Goal: Information Seeking & Learning: Learn about a topic

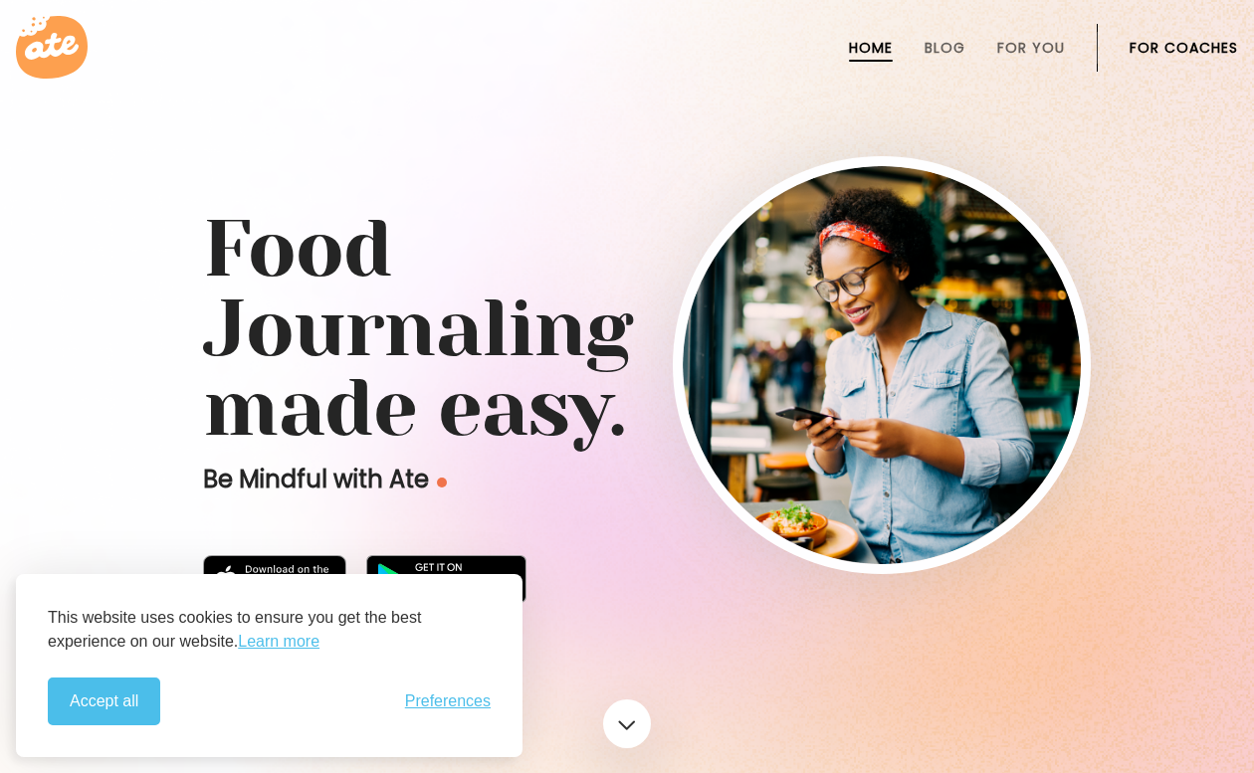
click at [667, 358] on h1 "Food Journaling made easy." at bounding box center [627, 328] width 848 height 239
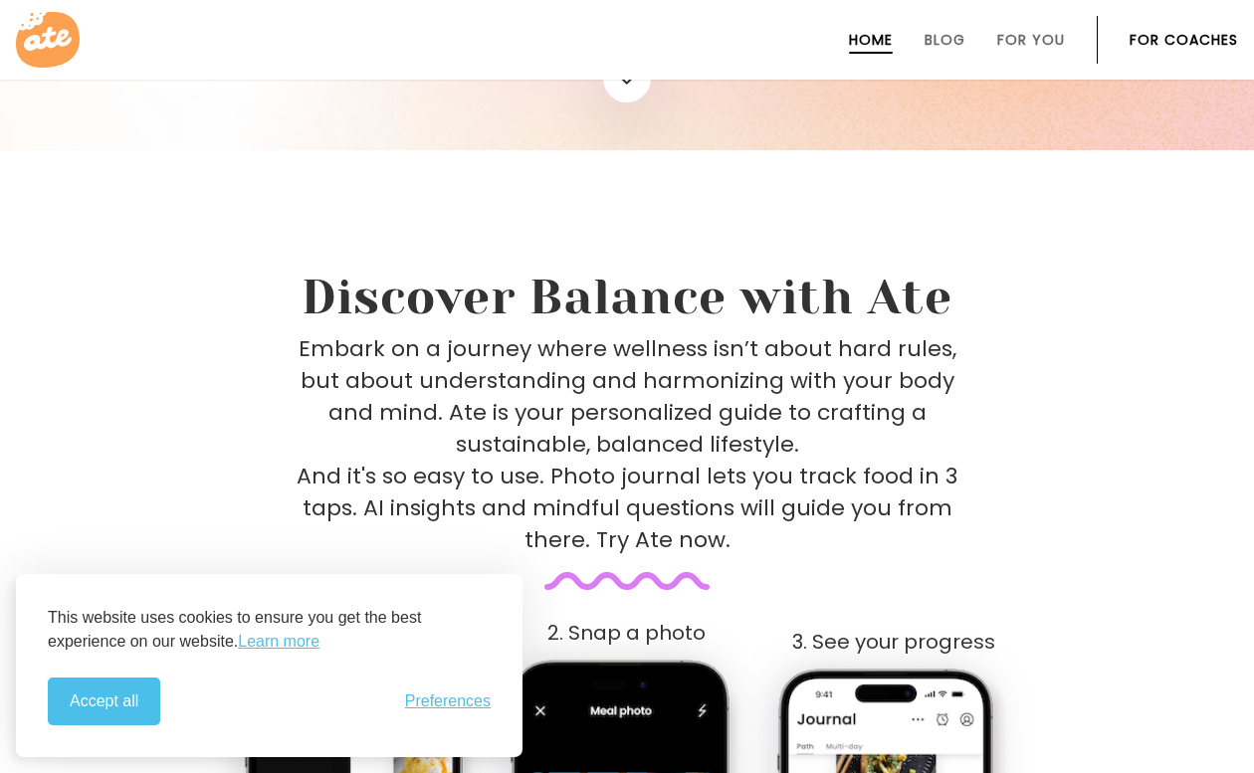
scroll to position [729, 0]
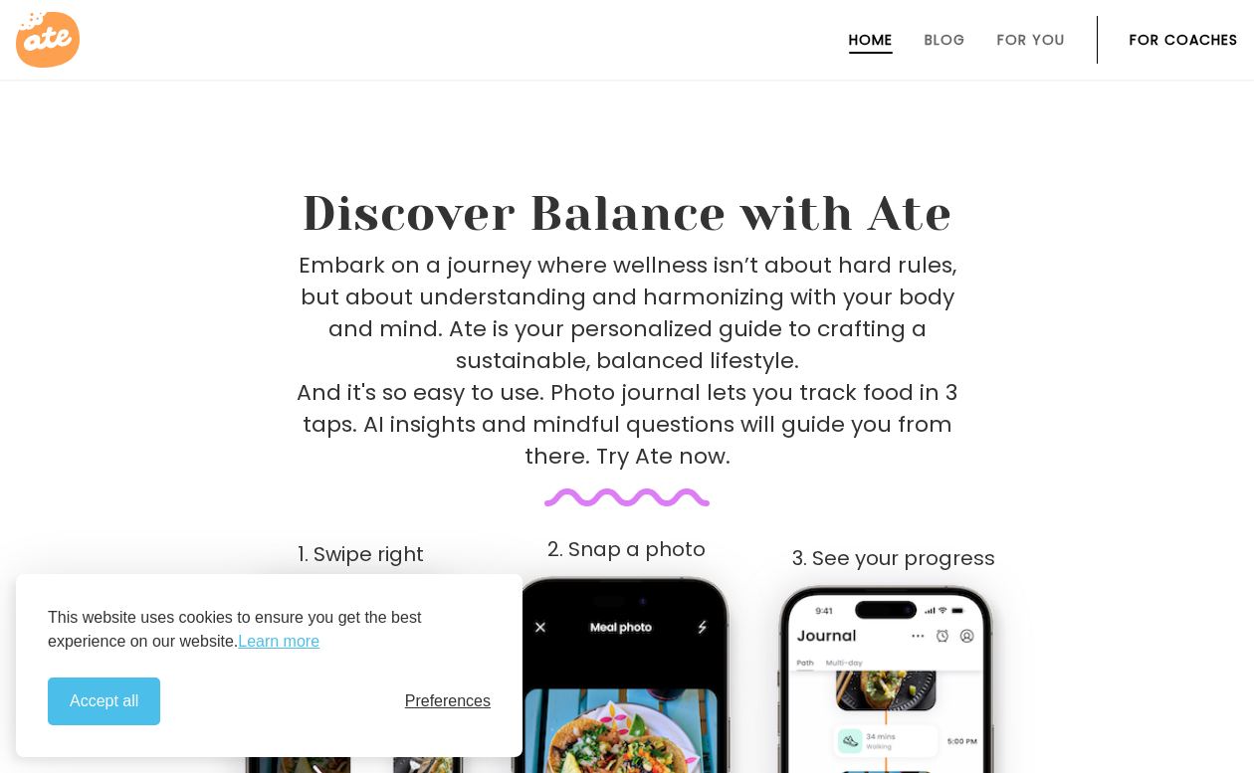
click at [459, 705] on span "Preferences" at bounding box center [448, 702] width 86 height 18
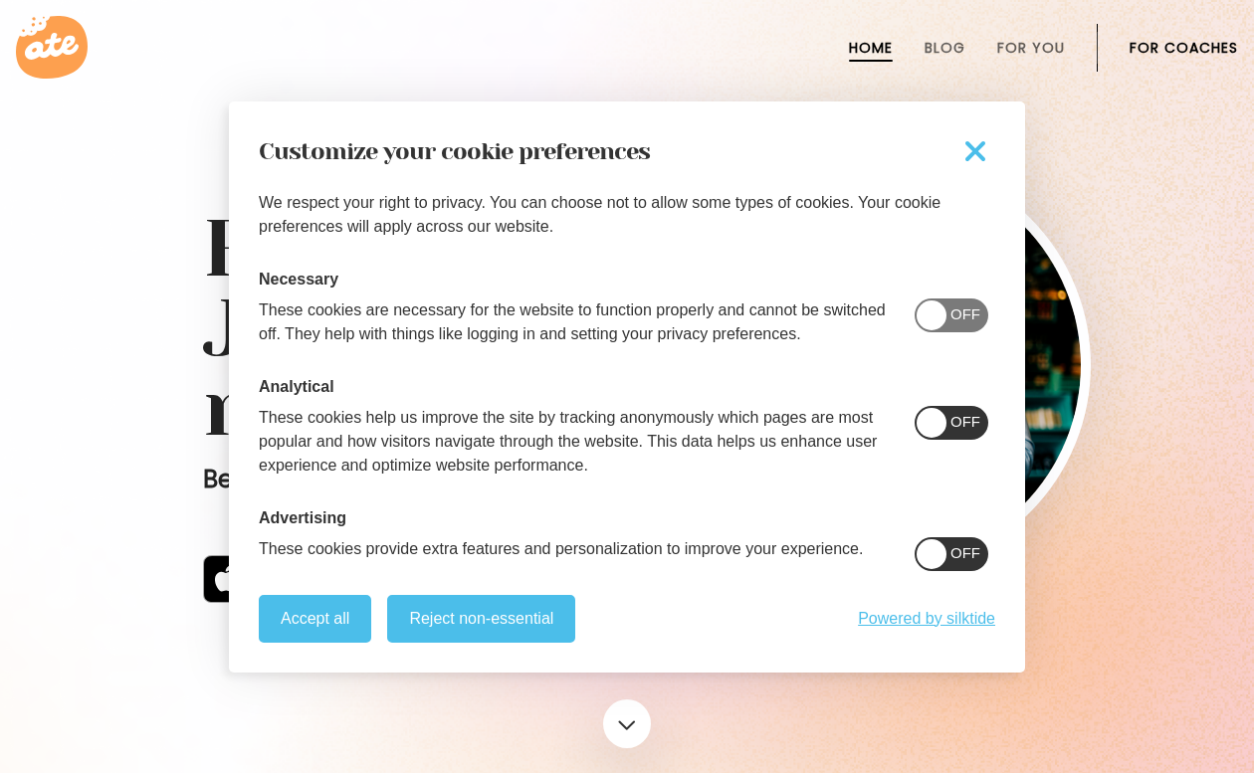
scroll to position [0, 0]
click at [955, 415] on span at bounding box center [951, 423] width 74 height 34
click at [946, 555] on span at bounding box center [931, 554] width 30 height 30
click at [425, 628] on button "Reject non-essential" at bounding box center [481, 619] width 188 height 48
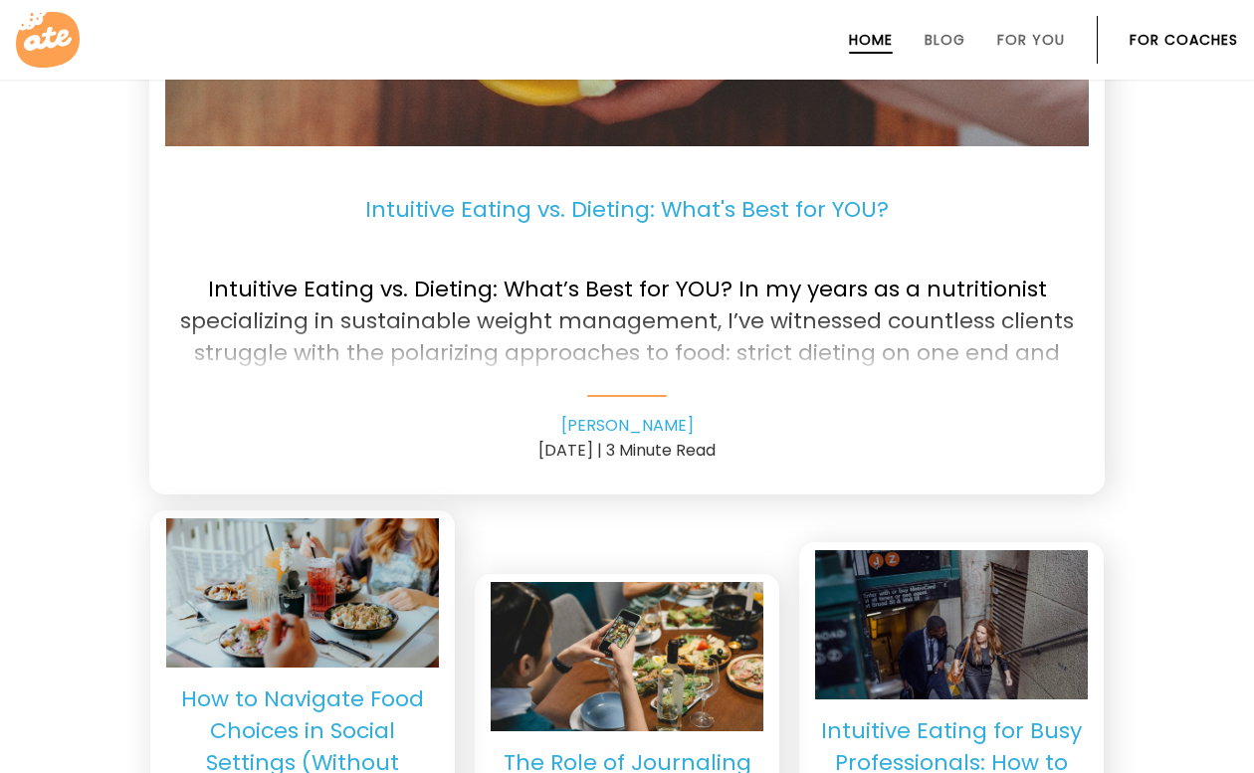
scroll to position [4072, 0]
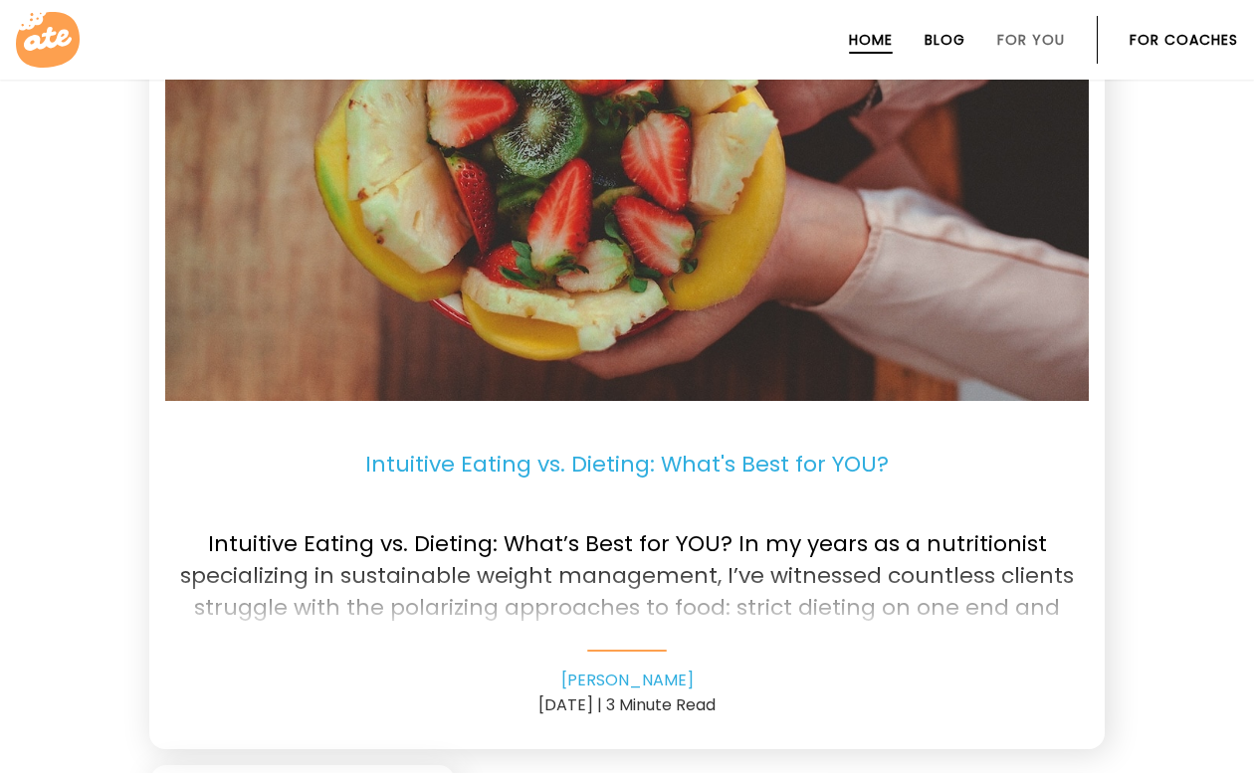
click at [950, 33] on link "Blog" at bounding box center [944, 40] width 41 height 16
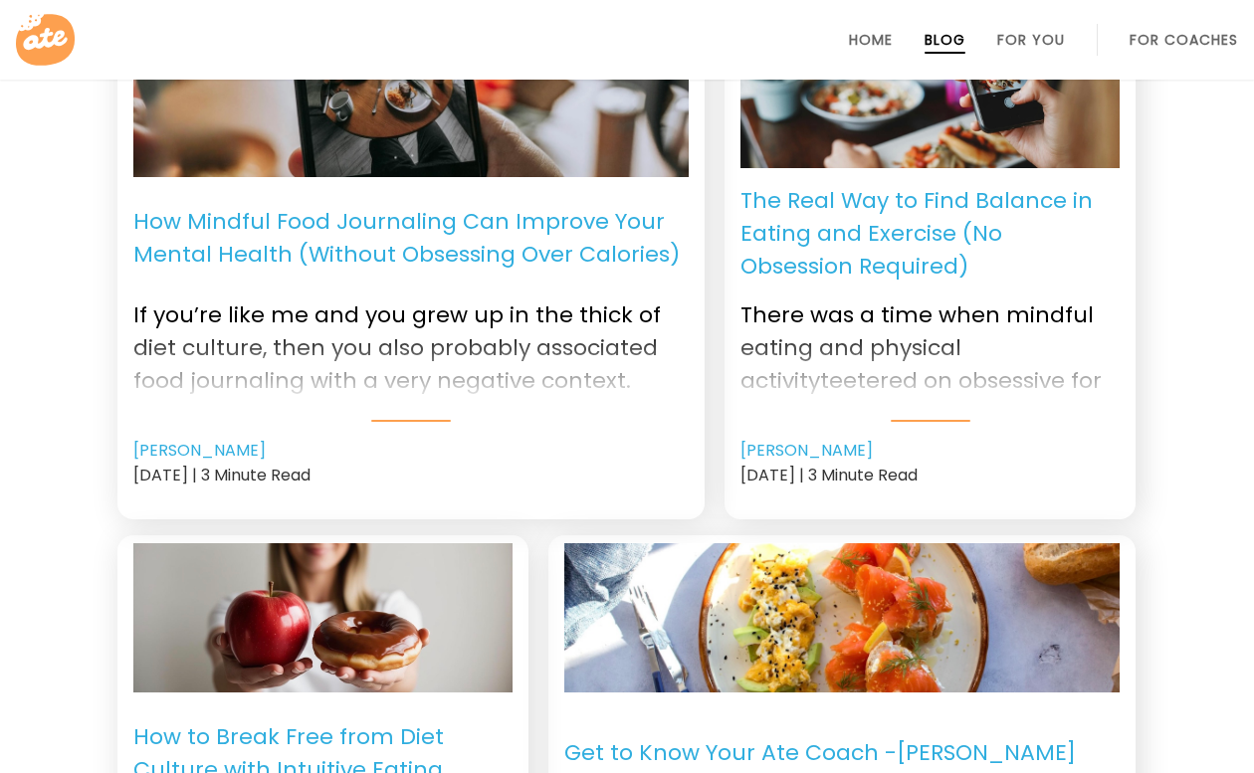
scroll to position [2628, 0]
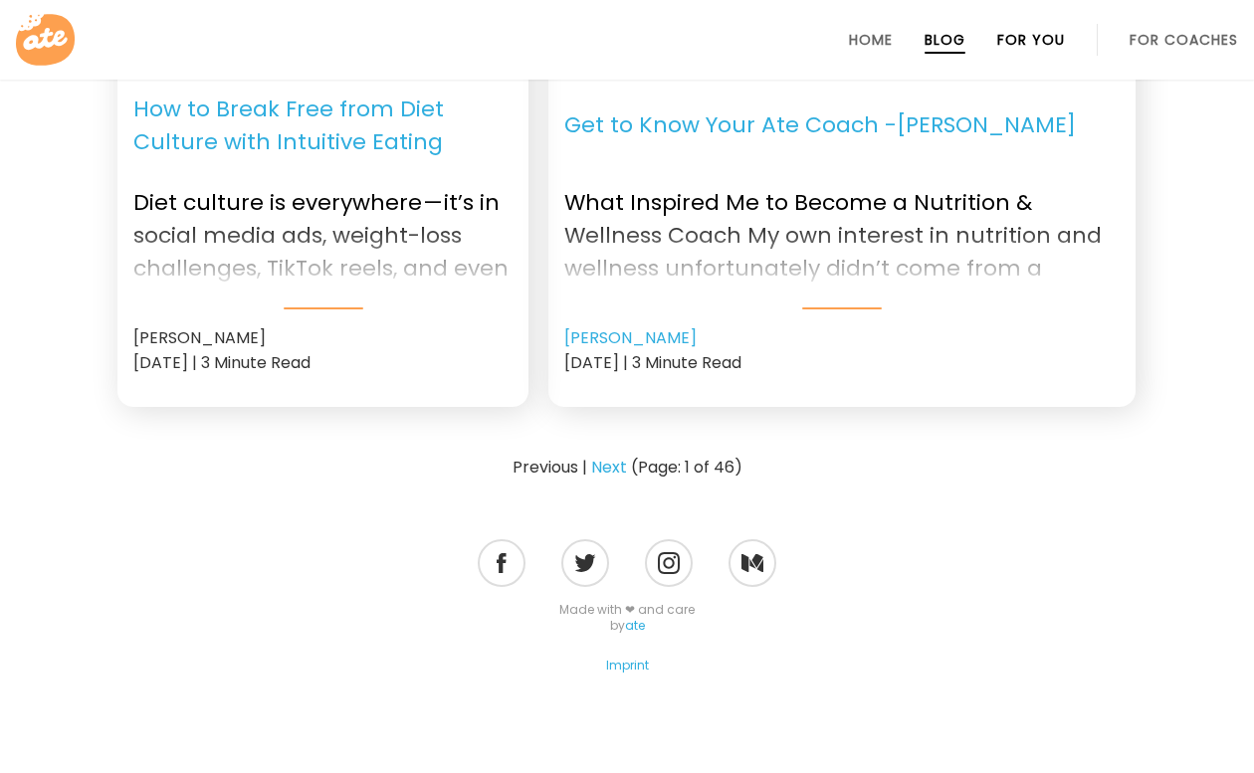
click at [1017, 43] on link "For You" at bounding box center [1031, 40] width 68 height 16
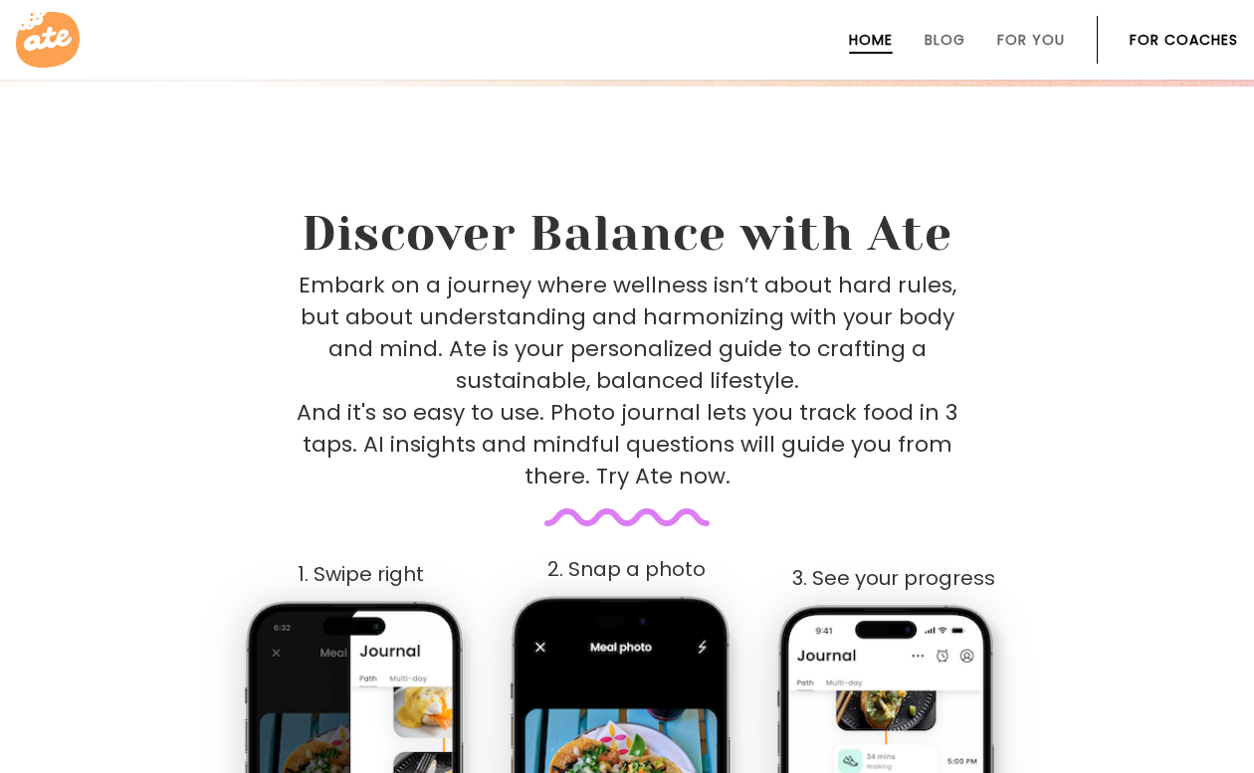
scroll to position [470, 0]
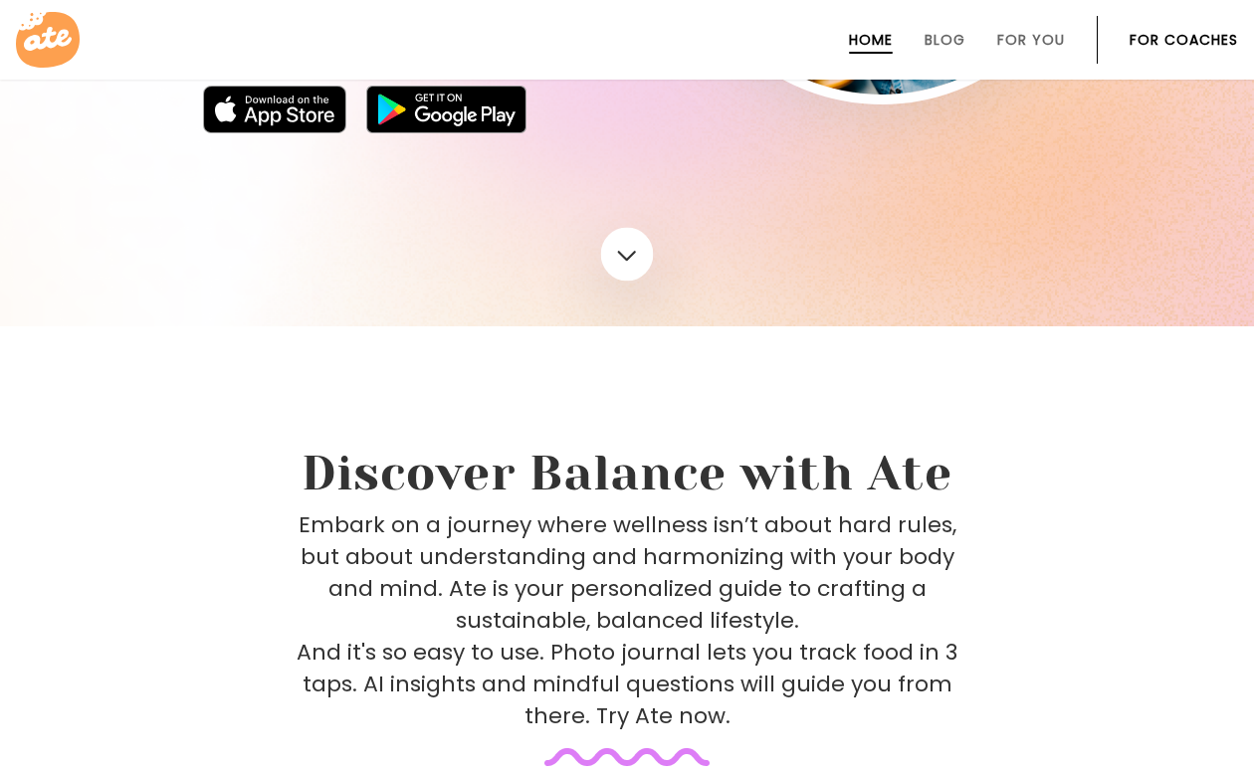
click at [631, 241] on link at bounding box center [627, 255] width 53 height 54
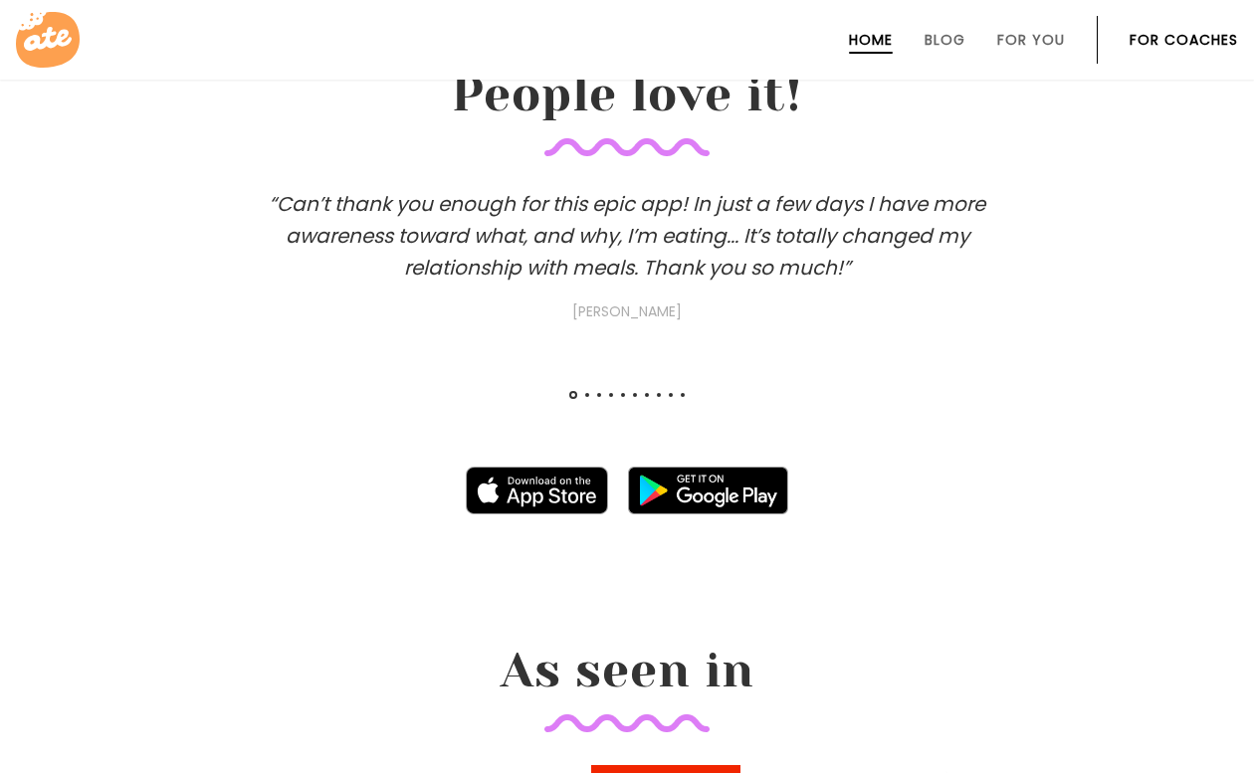
scroll to position [1918, 0]
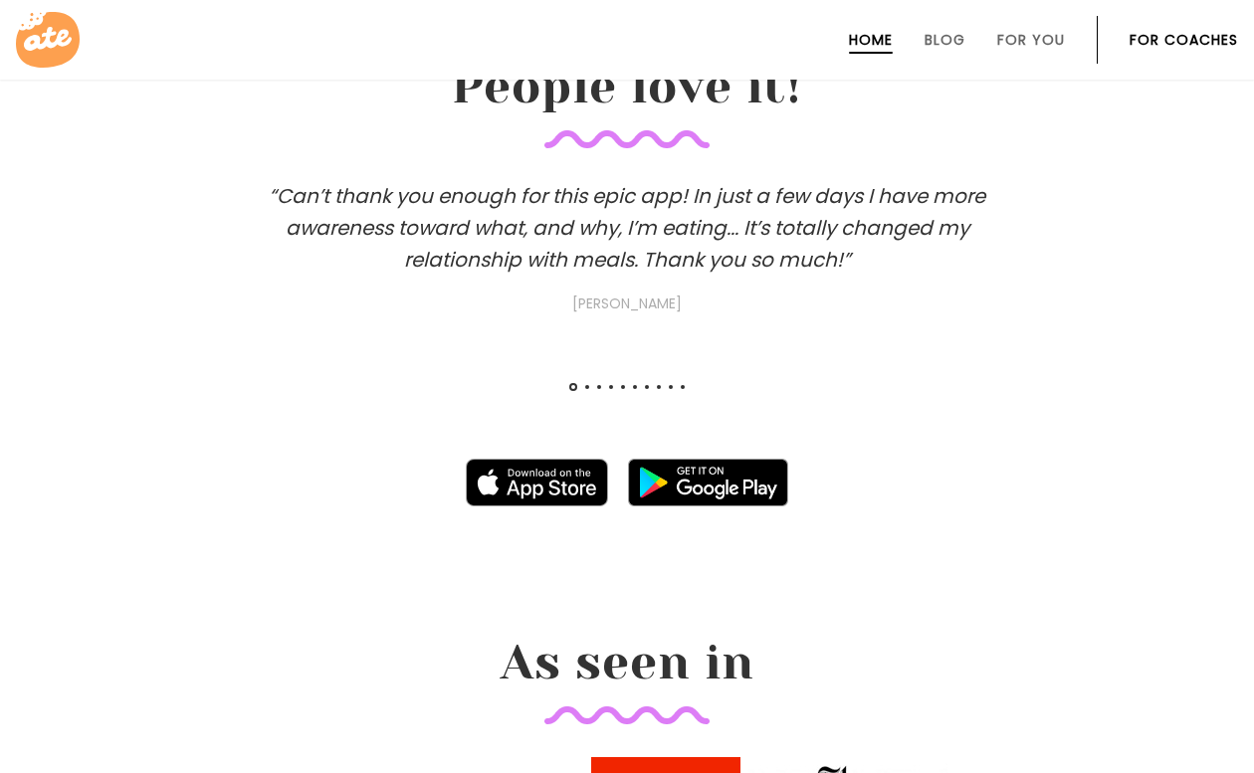
click at [973, 200] on h3 "“Can’t thank you enough for this epic app! In just a few days I have more aware…" at bounding box center [627, 247] width 796 height 135
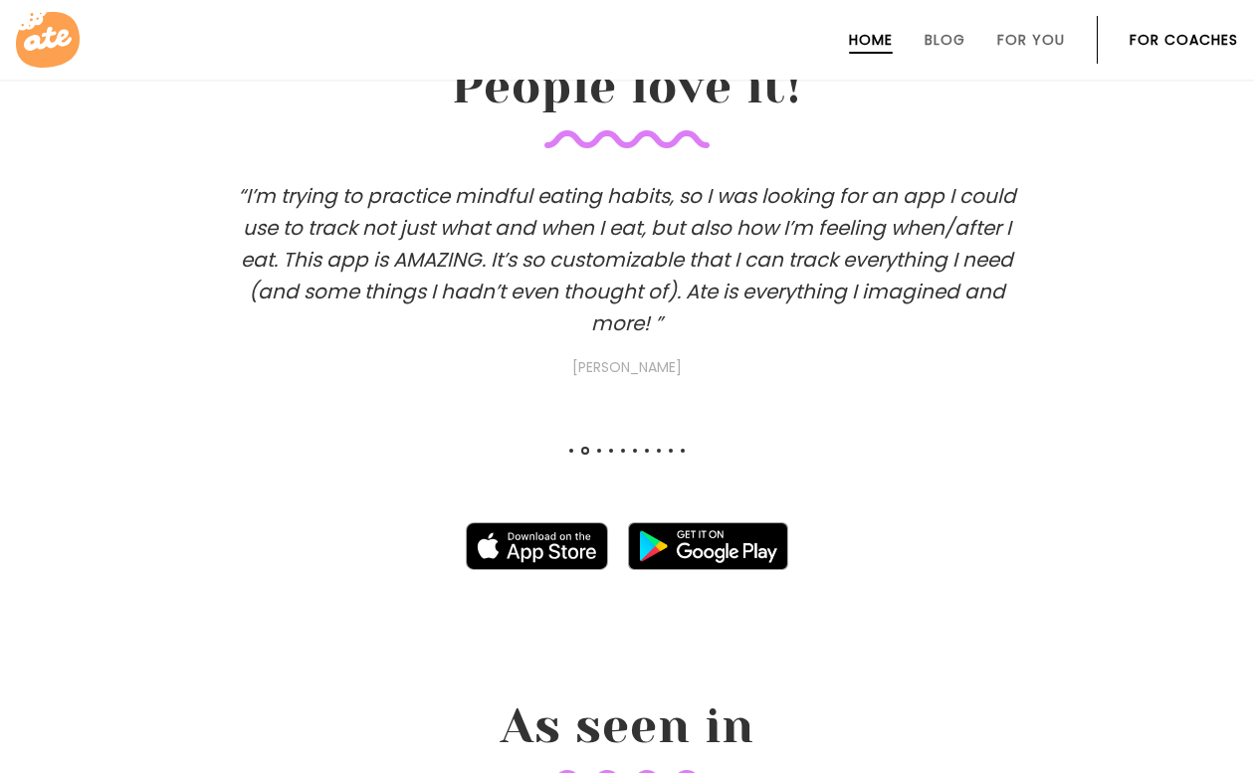
click at [1004, 260] on h3 "“I’m trying to practice mindful eating habits, so I was looking for an app I co…" at bounding box center [627, 279] width 796 height 199
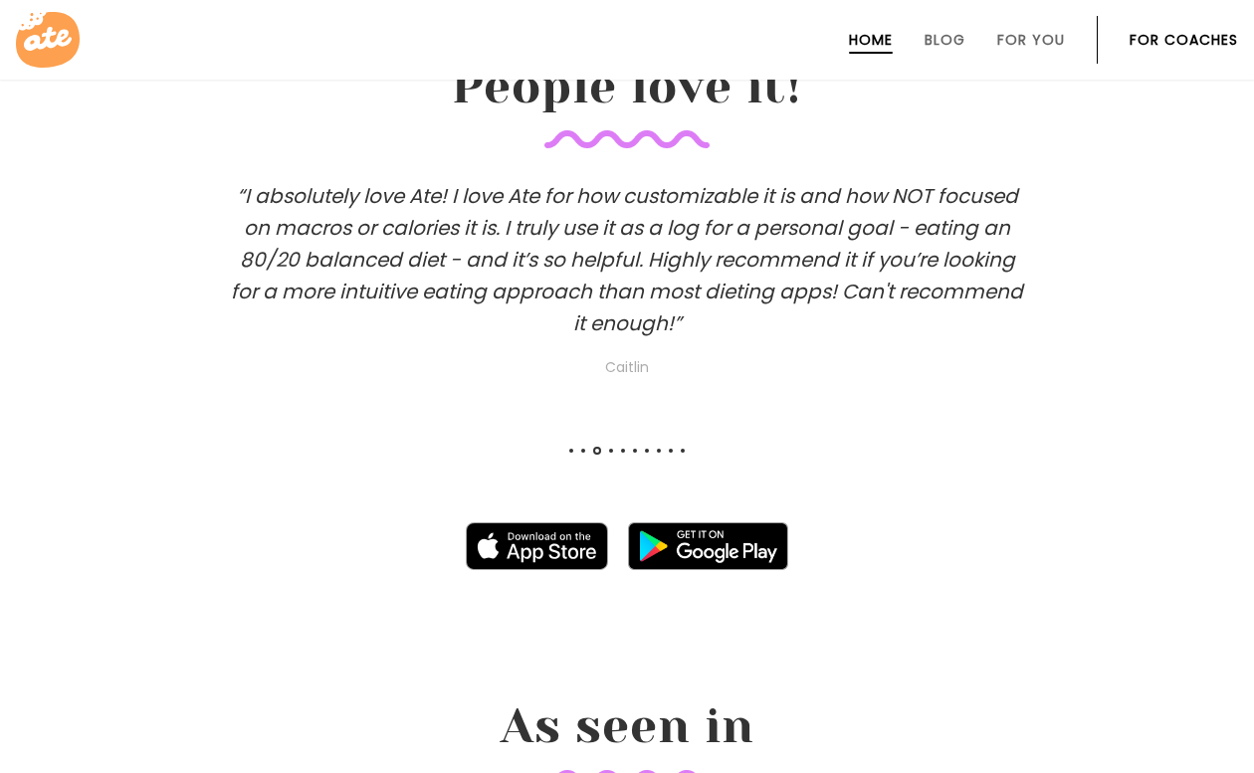
click at [1020, 266] on h3 "“I absolutely love Ate! I love Ate for how customizable it is and how NOT focus…" at bounding box center [627, 279] width 796 height 199
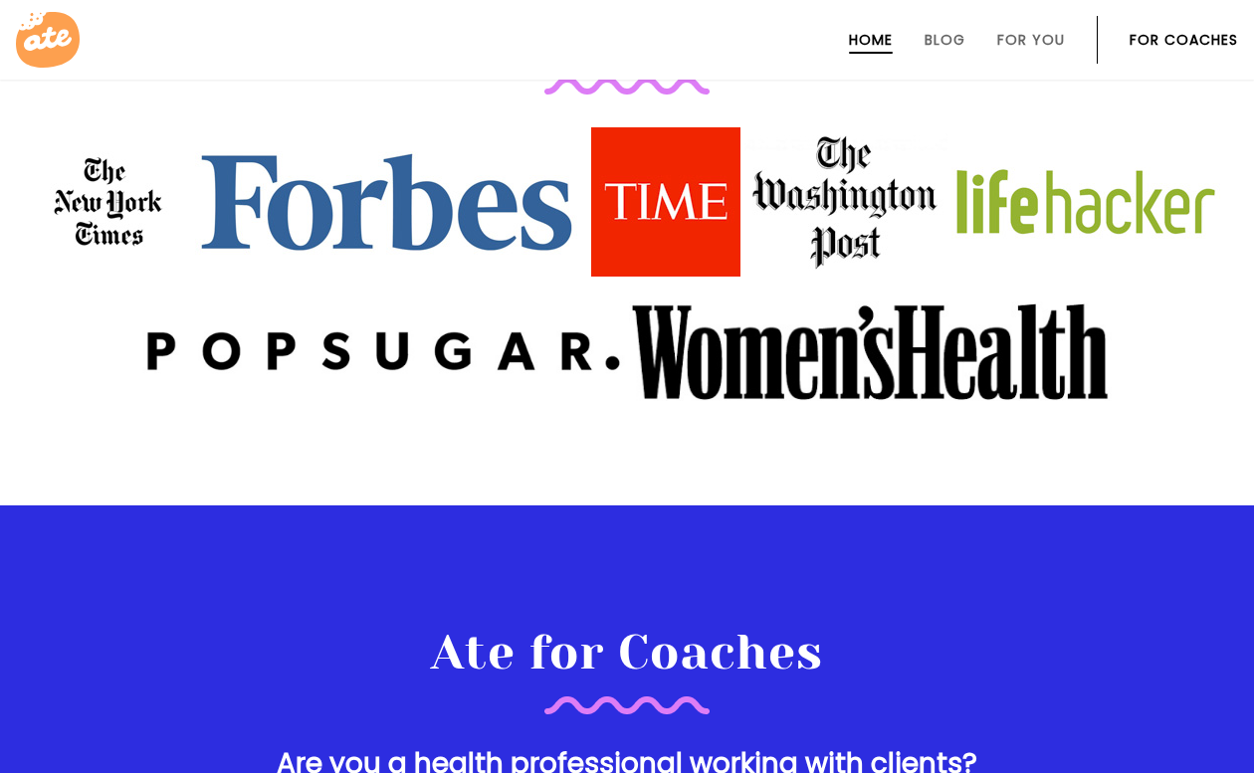
scroll to position [2479, 0]
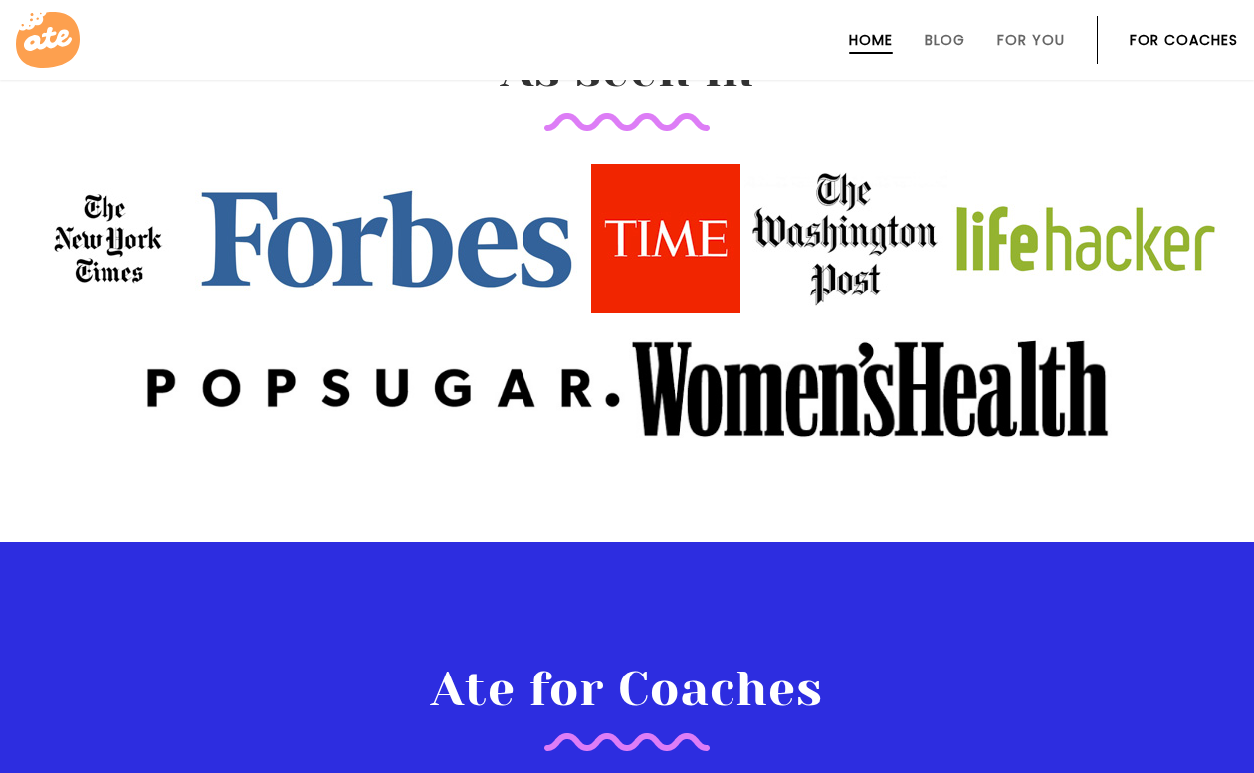
click at [636, 260] on img at bounding box center [665, 238] width 149 height 149
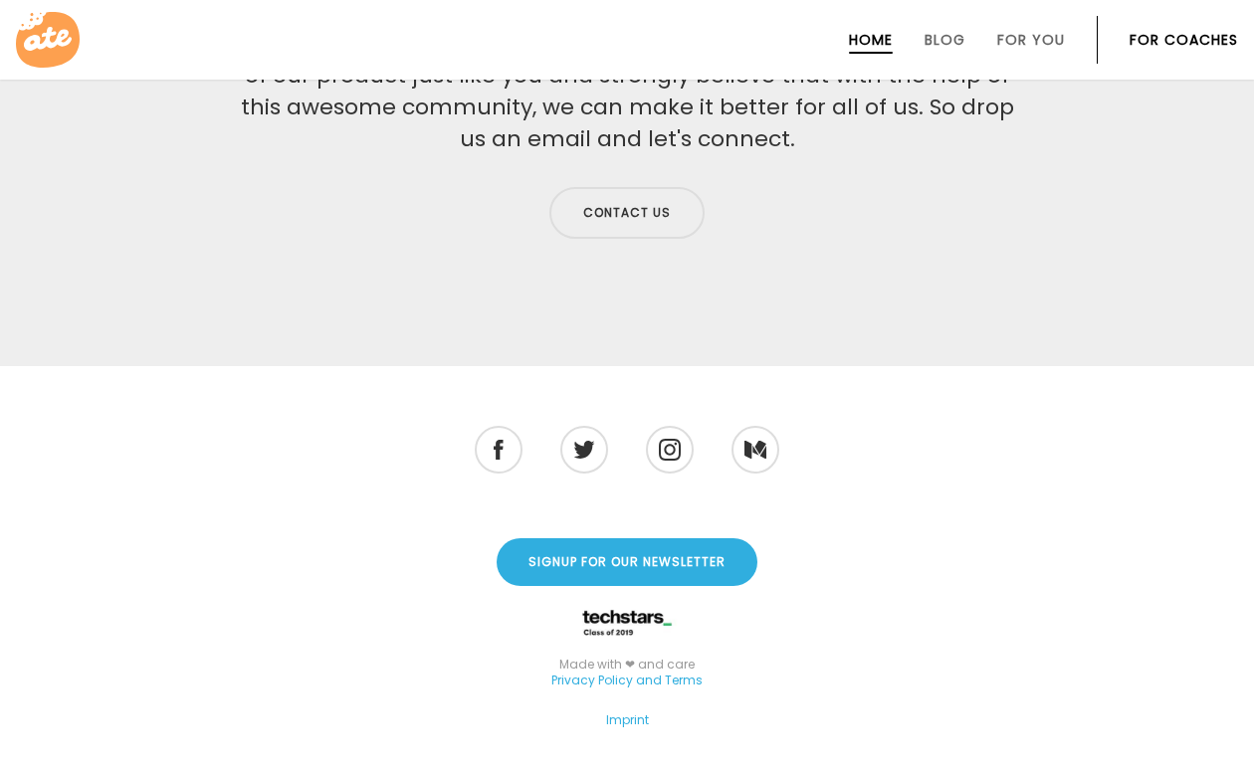
scroll to position [6530, 0]
